Goal: Task Accomplishment & Management: Manage account settings

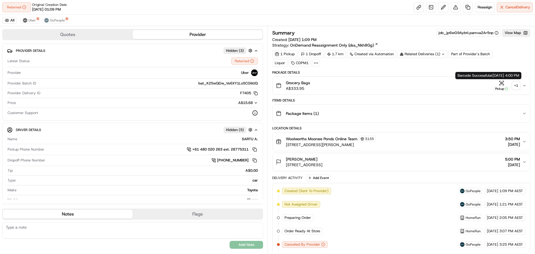
click at [514, 85] on div "+ 1" at bounding box center [516, 86] width 8 height 8
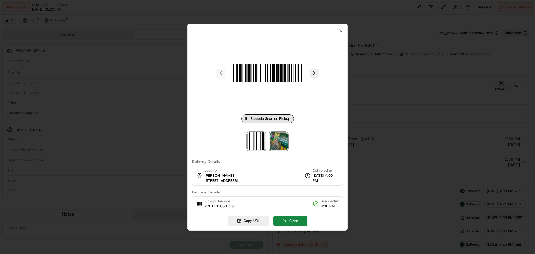
click at [277, 141] on img at bounding box center [279, 141] width 18 height 18
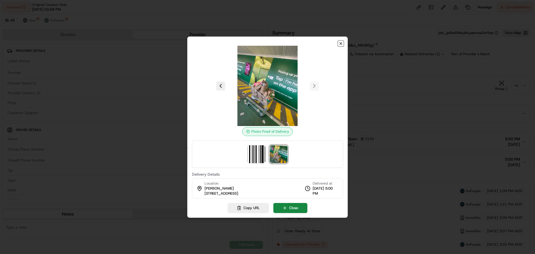
click at [342, 43] on icon "button" at bounding box center [341, 43] width 4 height 4
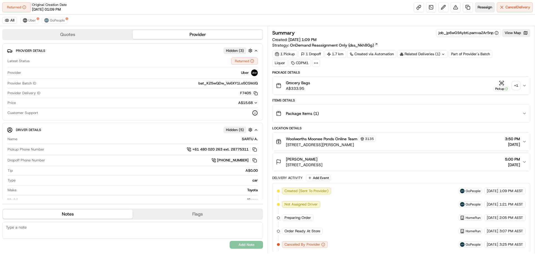
click at [489, 8] on span "Reassign" at bounding box center [485, 7] width 14 height 5
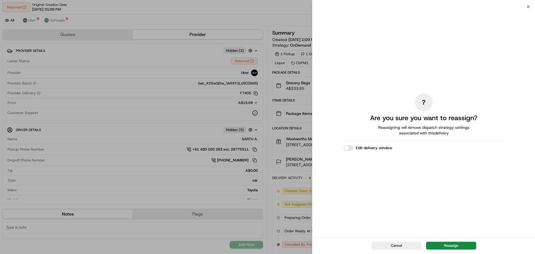
click at [352, 149] on button "Edit delivery window" at bounding box center [349, 148] width 10 height 6
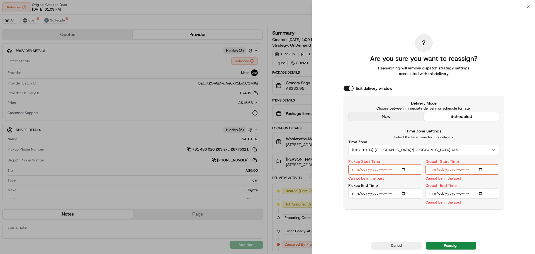
click at [380, 170] on input "Pickup Start Time" at bounding box center [385, 169] width 74 height 10
type input "2025-09-19T17:35"
click at [456, 171] on input "Dropoff Start Time" at bounding box center [463, 169] width 74 height 10
type input "2025-09-19T17:42"
click at [463, 193] on input "Dropoff End Time" at bounding box center [463, 193] width 74 height 10
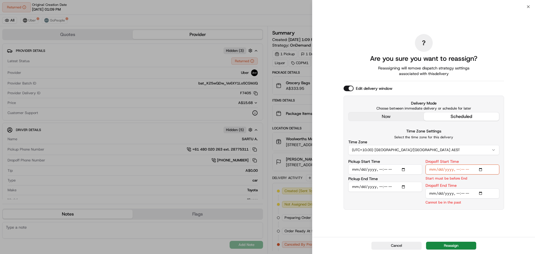
type input "2025-09-19T17:55"
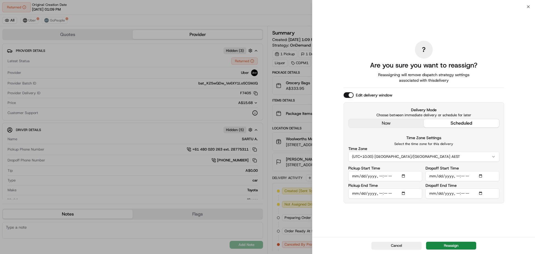
click at [498, 179] on input "Dropoff Start Time" at bounding box center [463, 176] width 74 height 10
click at [465, 247] on button "Reassign" at bounding box center [451, 246] width 50 height 8
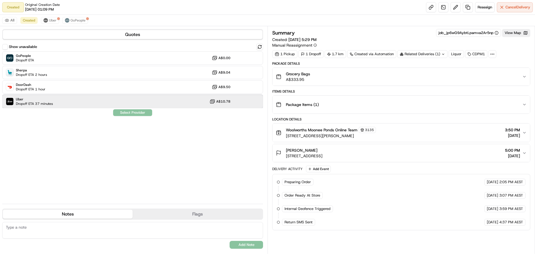
click at [119, 98] on div "Uber Dropoff ETA 37 minutes A$10.78" at bounding box center [132, 101] width 261 height 13
click at [137, 113] on button "Assign Provider" at bounding box center [133, 112] width 40 height 7
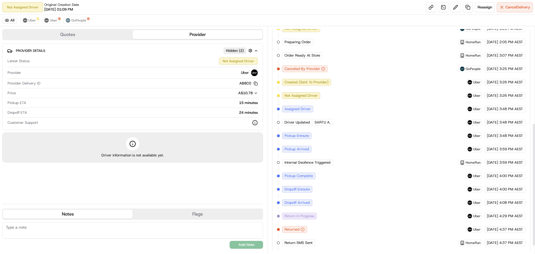
scroll to position [193, 0]
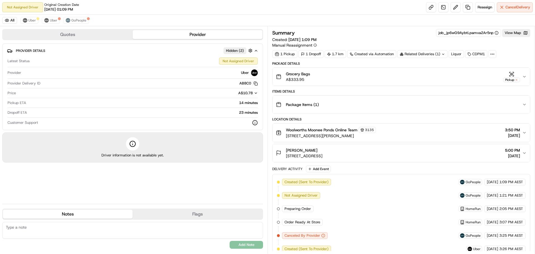
scroll to position [193, 0]
click at [525, 36] on button "View Map" at bounding box center [516, 33] width 28 height 8
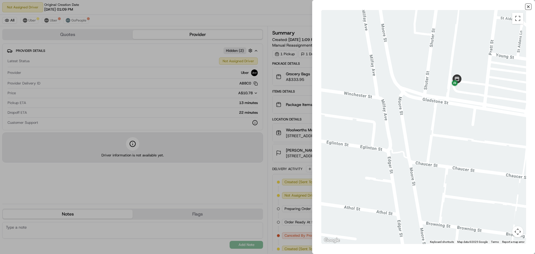
click at [528, 6] on icon "button" at bounding box center [528, 6] width 4 height 4
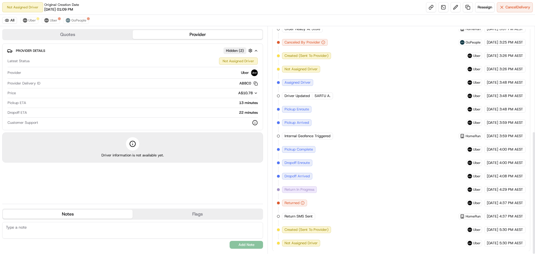
scroll to position [193, 0]
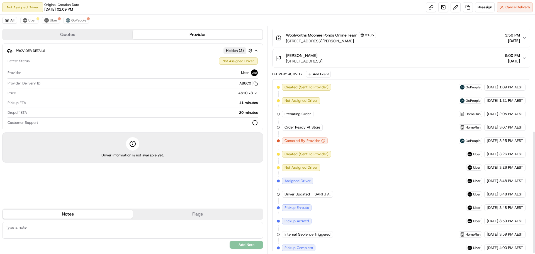
scroll to position [193, 0]
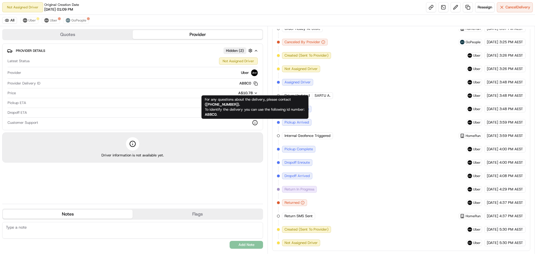
click at [254, 121] on icon at bounding box center [255, 123] width 6 height 6
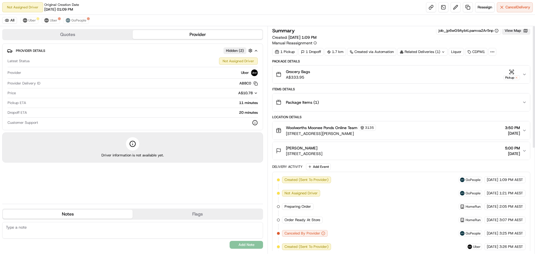
scroll to position [0, 0]
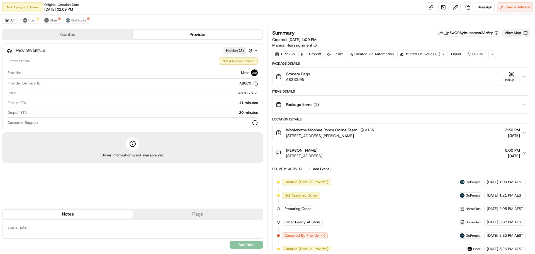
click at [514, 34] on button "View Map" at bounding box center [516, 33] width 28 height 8
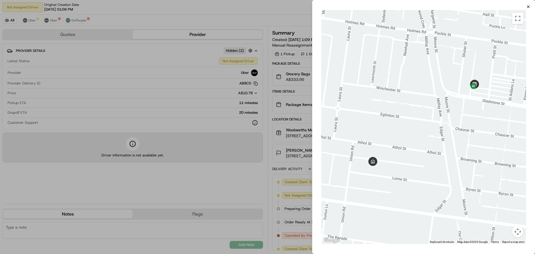
click at [527, 9] on icon "button" at bounding box center [528, 6] width 4 height 4
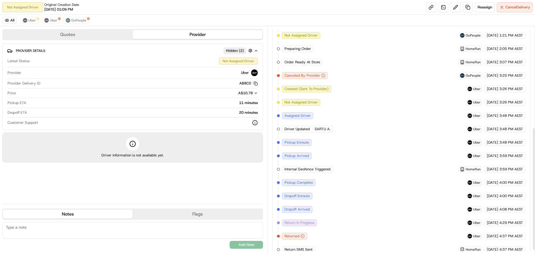
scroll to position [193, 0]
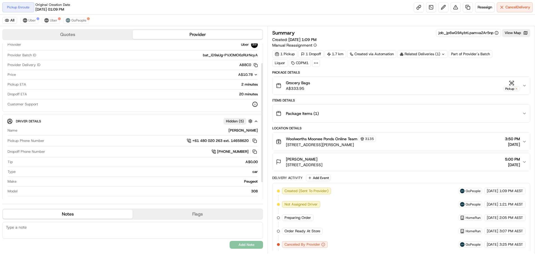
scroll to position [48, 0]
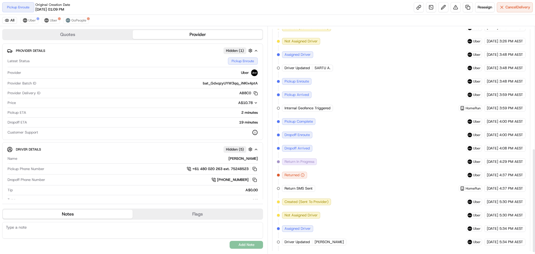
scroll to position [269, 0]
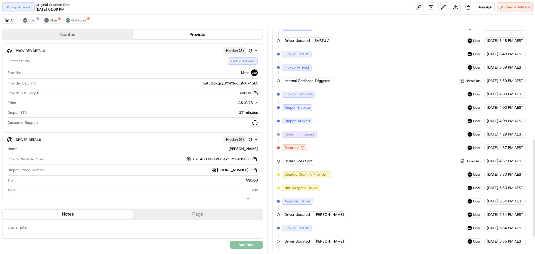
scroll to position [296, 0]
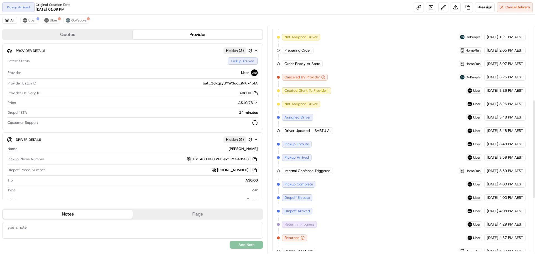
scroll to position [296, 0]
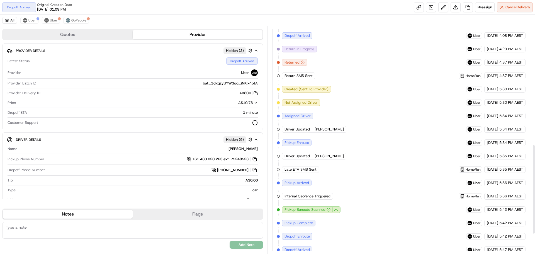
scroll to position [350, 0]
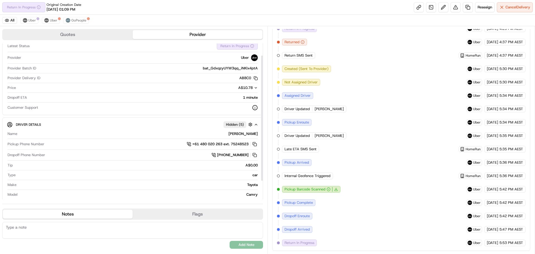
scroll to position [38, 0]
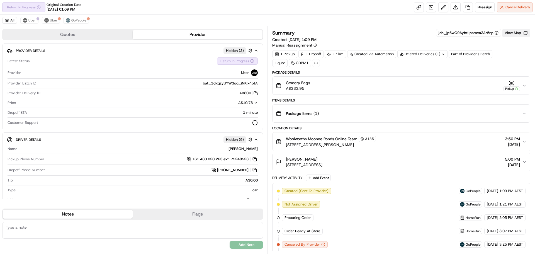
click at [519, 31] on button "View Map" at bounding box center [516, 33] width 28 height 8
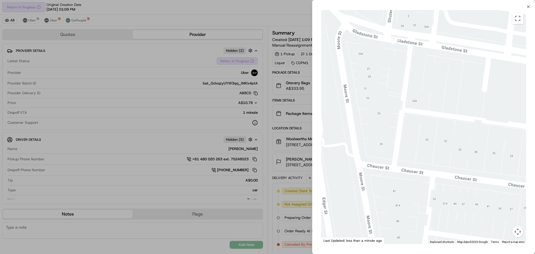
drag, startPoint x: 453, startPoint y: 140, endPoint x: 449, endPoint y: 152, distance: 12.6
click at [449, 152] on div at bounding box center [423, 127] width 205 height 234
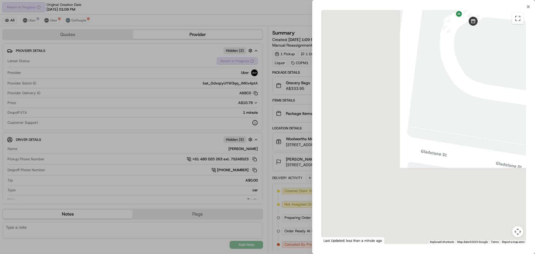
drag, startPoint x: 432, startPoint y: 124, endPoint x: 503, endPoint y: 47, distance: 105.5
click at [535, 11] on div "← Move left → Move right ↑ Move up ↓ Move down + Zoom in - Zoom out Home Jump l…" at bounding box center [423, 127] width 223 height 236
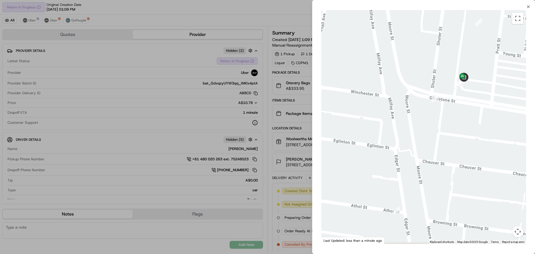
drag, startPoint x: 416, startPoint y: 137, endPoint x: 447, endPoint y: 98, distance: 50.0
click at [444, 102] on div at bounding box center [423, 127] width 205 height 234
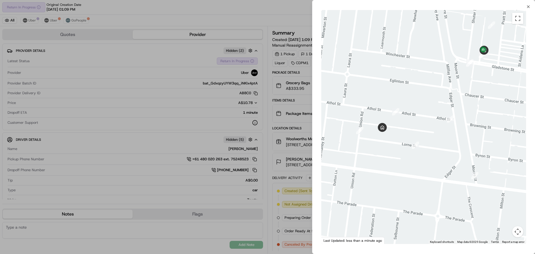
click at [531, 6] on div "Close ← Move left → Move right ↑ Move up ↓ Move down + Zoom in - Zoom out Home …" at bounding box center [423, 127] width 223 height 254
click at [530, 8] on icon "button" at bounding box center [528, 6] width 4 height 4
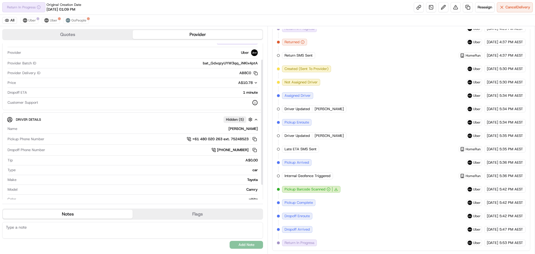
scroll to position [38, 0]
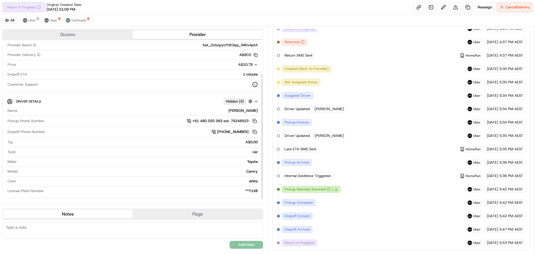
click at [177, 211] on button "Flags" at bounding box center [198, 214] width 130 height 9
click at [99, 210] on button "Notes" at bounding box center [68, 214] width 130 height 9
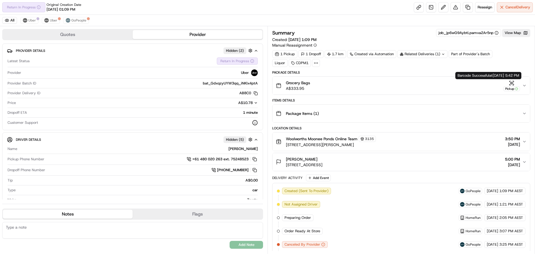
click at [522, 84] on div "Grocery Bags A$333.95 Pickup" at bounding box center [399, 85] width 246 height 11
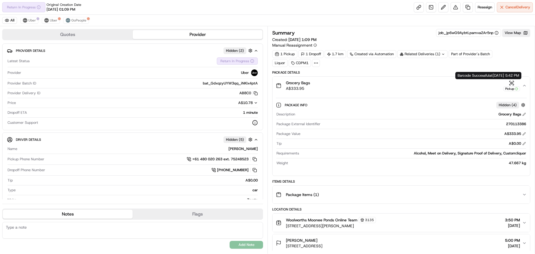
click at [511, 86] on div "Pickup" at bounding box center [511, 88] width 17 height 5
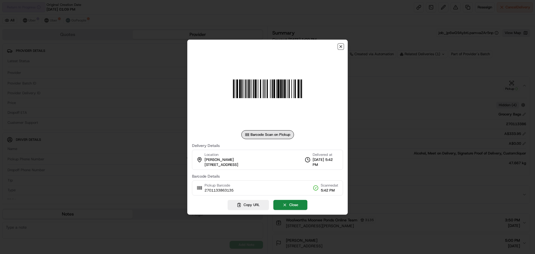
click at [342, 45] on icon "button" at bounding box center [341, 46] width 4 height 4
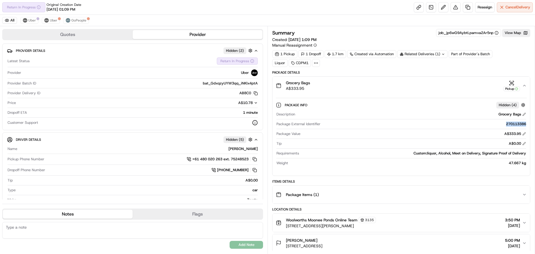
drag, startPoint x: 503, startPoint y: 121, endPoint x: 527, endPoint y: 123, distance: 24.4
click at [527, 123] on div "Package Info Hidden ( 4 ) Description Grocery Bags Package External Identifier …" at bounding box center [402, 132] width 258 height 77
copy div "270113386"
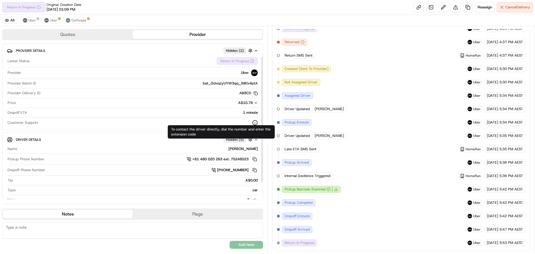
scroll to position [38, 0]
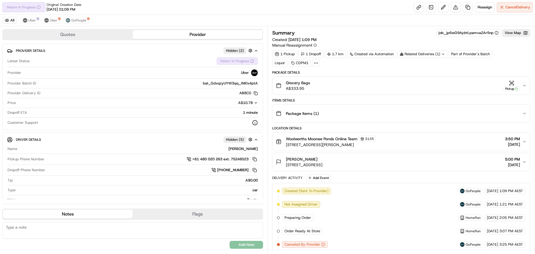
click at [527, 85] on button "Grocery Bags A$333.95 Pickup" at bounding box center [402, 86] width 258 height 18
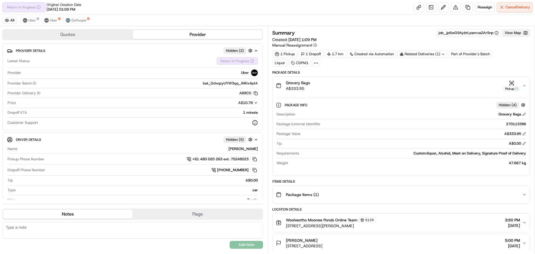
click at [505, 31] on button "View Map" at bounding box center [516, 33] width 28 height 8
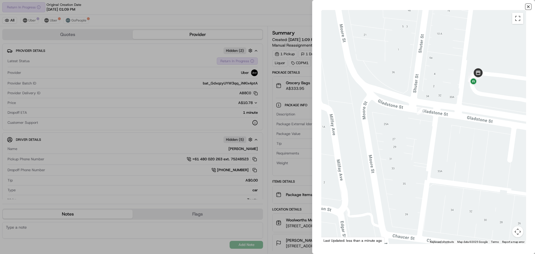
click at [529, 9] on icon "button" at bounding box center [528, 6] width 4 height 4
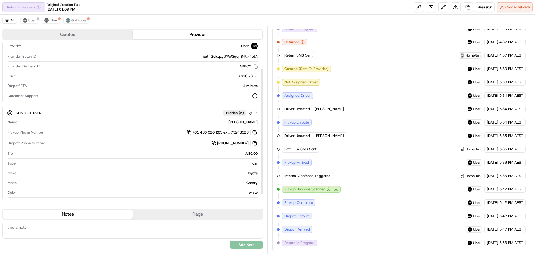
scroll to position [38, 0]
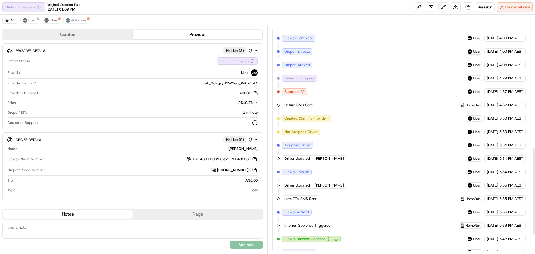
scroll to position [363, 0]
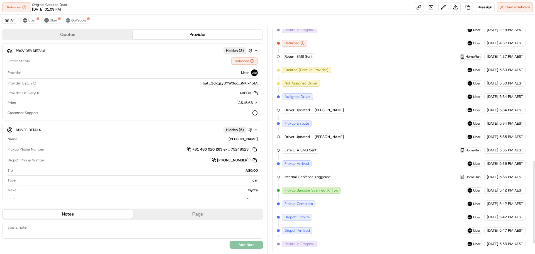
scroll to position [390, 0]
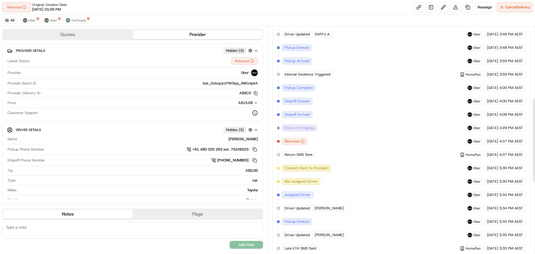
scroll to position [390, 0]
